Goal: Book appointment/travel/reservation

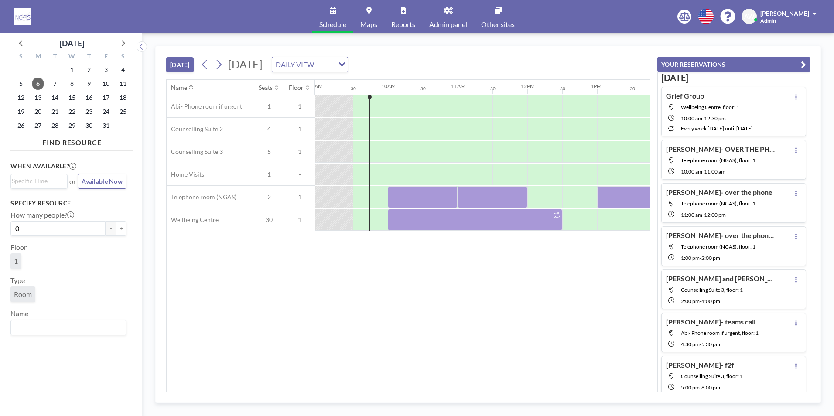
scroll to position [0, 628]
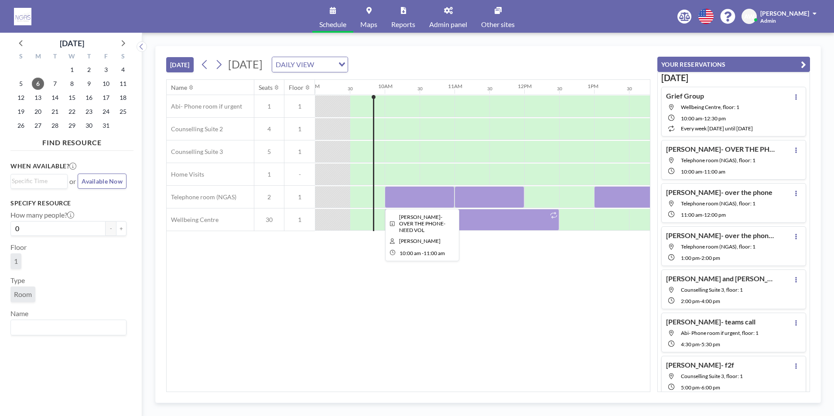
click at [447, 195] on div at bounding box center [420, 197] width 70 height 22
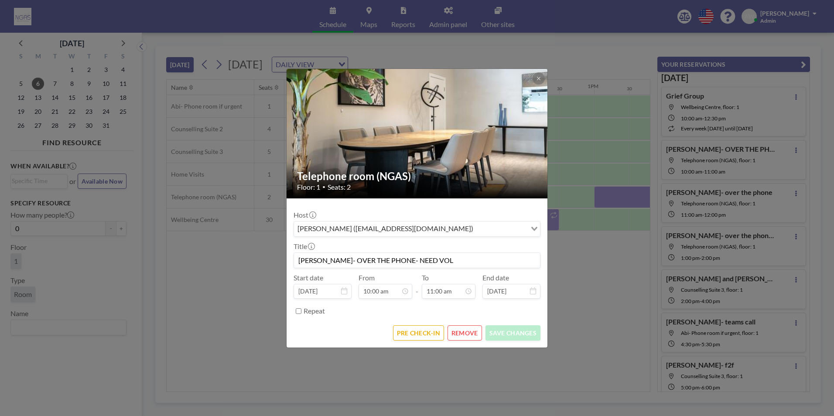
scroll to position [342, 0]
click at [412, 335] on button "PRE CHECK-IN" at bounding box center [418, 332] width 51 height 15
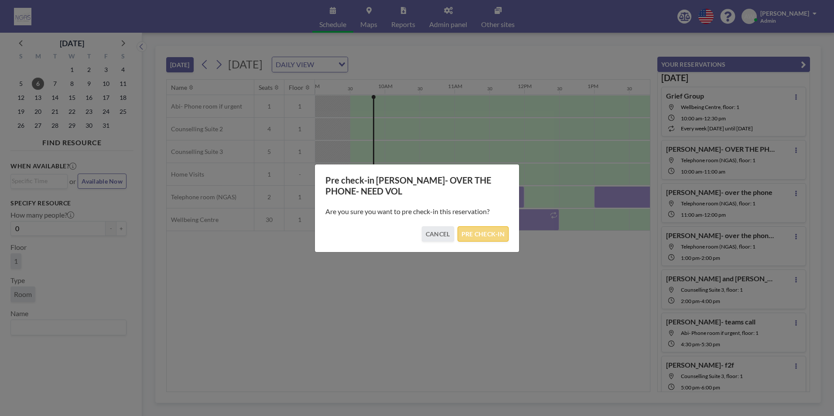
click at [473, 232] on button "PRE CHECK-IN" at bounding box center [483, 233] width 51 height 15
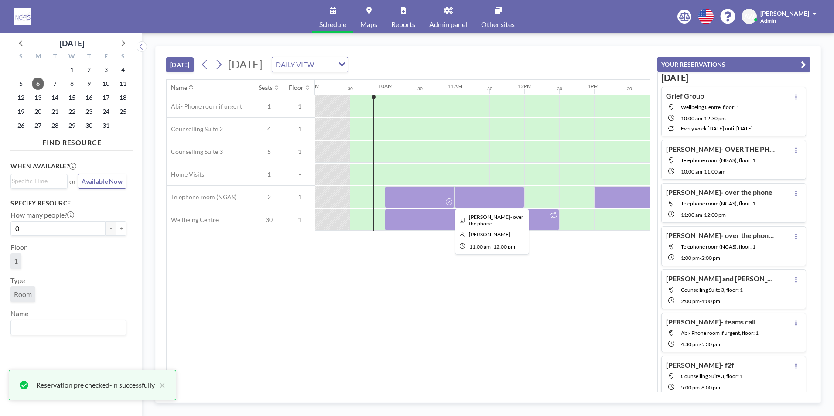
click at [494, 196] on div at bounding box center [490, 197] width 70 height 22
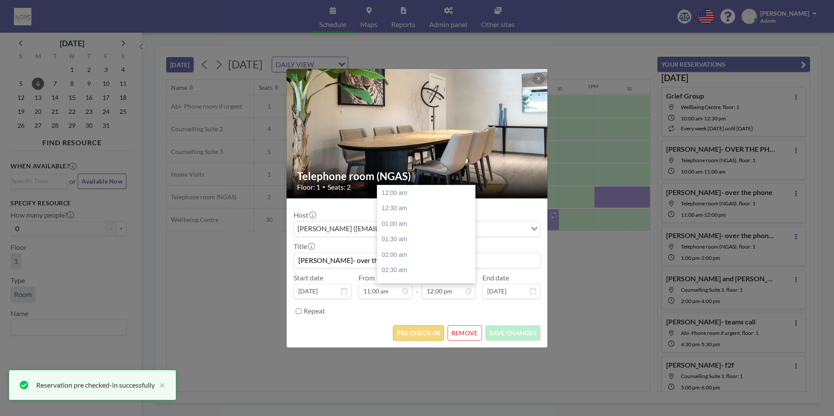
scroll to position [373, 0]
click at [419, 332] on button "PRE CHECK-IN" at bounding box center [418, 332] width 51 height 15
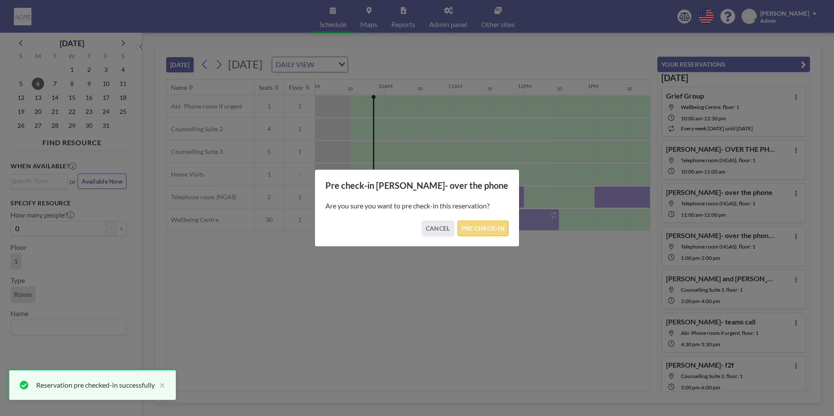
click at [489, 230] on button "PRE CHECK-IN" at bounding box center [483, 228] width 51 height 15
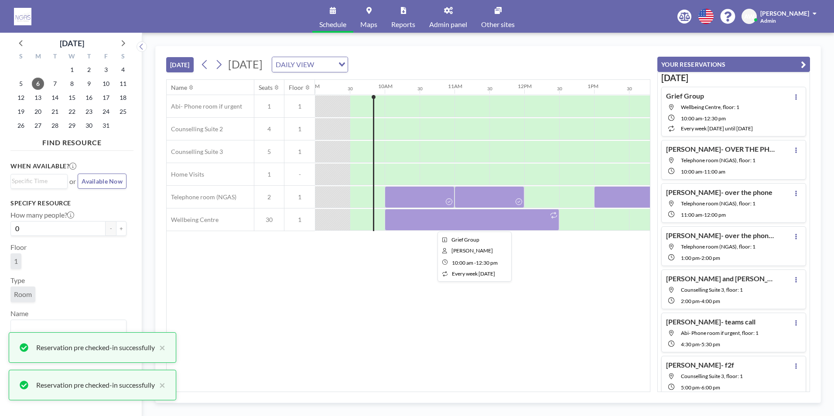
click at [486, 220] on div at bounding box center [472, 220] width 174 height 22
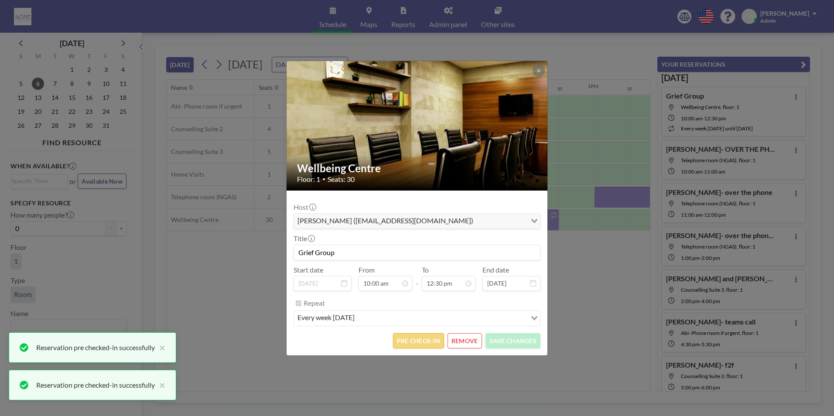
click at [438, 345] on button "PRE CHECK-IN" at bounding box center [418, 340] width 51 height 15
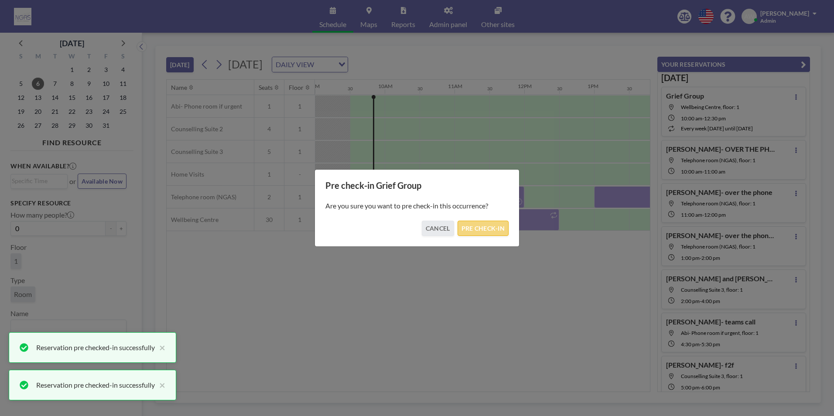
click at [468, 231] on button "PRE CHECK-IN" at bounding box center [483, 228] width 51 height 15
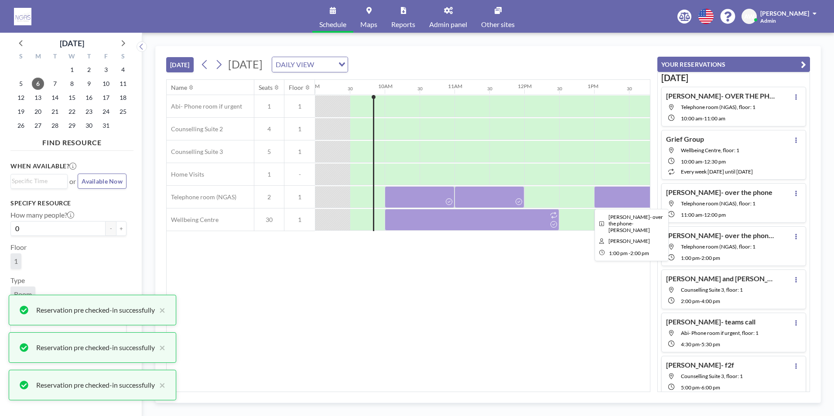
click at [596, 206] on div at bounding box center [629, 197] width 70 height 22
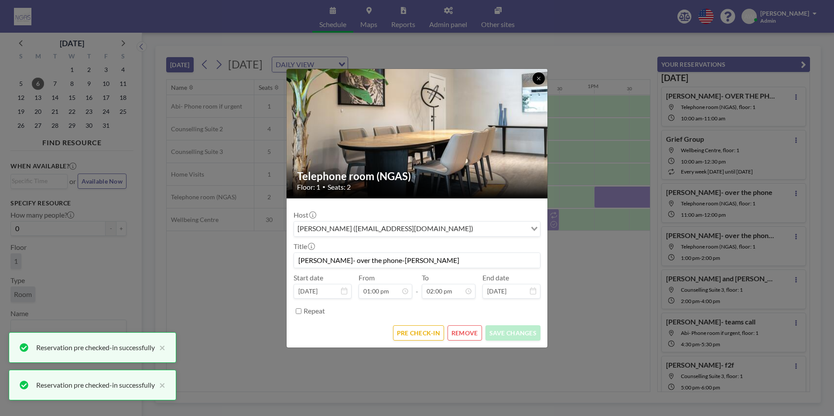
click at [537, 82] on button at bounding box center [539, 78] width 12 height 12
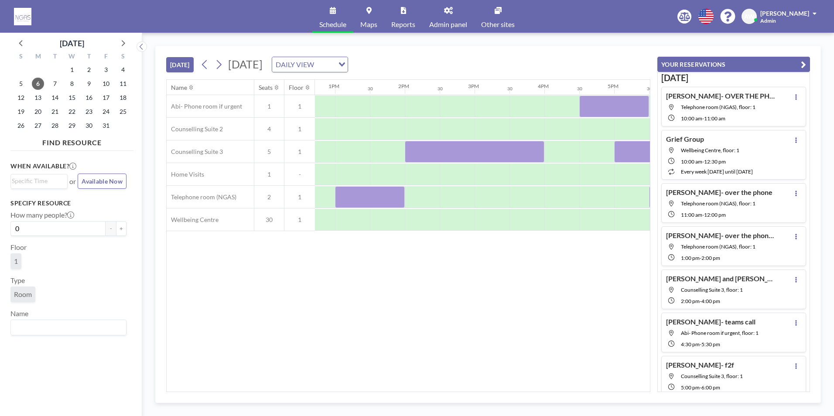
scroll to position [0, 960]
